Goal: Transaction & Acquisition: Book appointment/travel/reservation

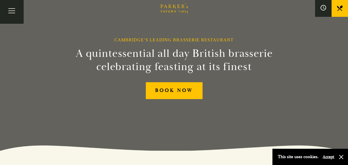
scroll to position [8, 0]
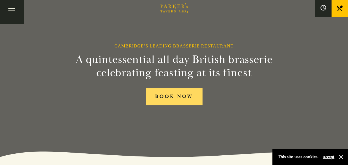
click at [177, 101] on link "BOOK NOW" at bounding box center [174, 96] width 57 height 17
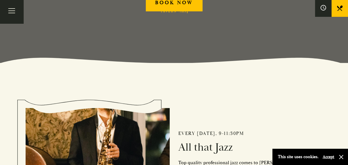
scroll to position [0, 0]
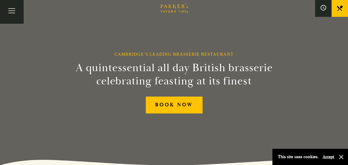
click at [326, 157] on button "Accept" at bounding box center [329, 156] width 12 height 5
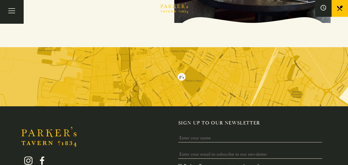
scroll to position [1042, 0]
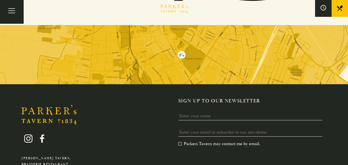
click at [342, 8] on icon at bounding box center [340, 9] width 6 height 6
click at [15, 15] on button "Toggle navigation" at bounding box center [11, 11] width 23 height 23
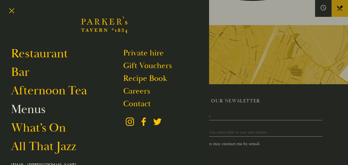
click at [32, 110] on link "Menus" at bounding box center [28, 108] width 34 height 15
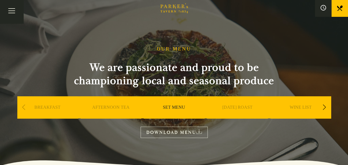
click at [194, 129] on link "DOWNLOAD MENU" at bounding box center [174, 131] width 67 height 11
